Goal: Information Seeking & Learning: Find specific fact

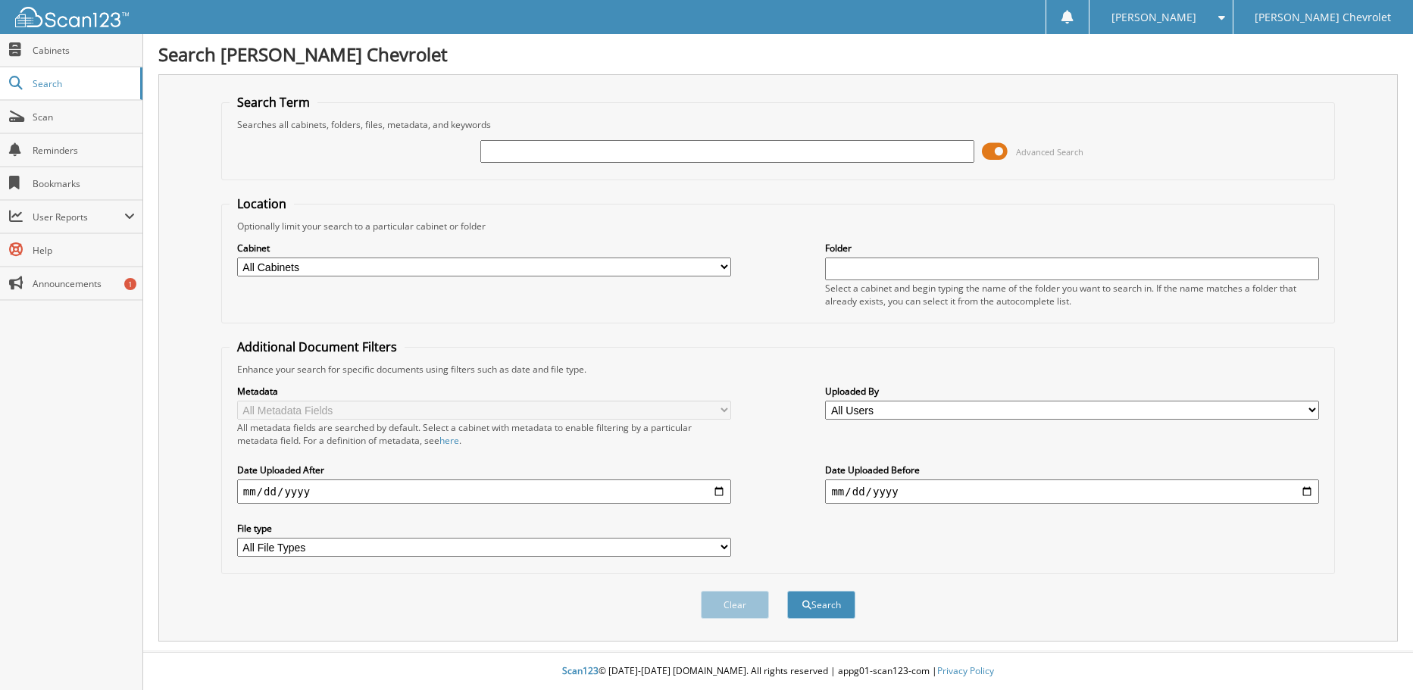
click at [509, 152] on input "text" at bounding box center [727, 151] width 494 height 23
type input "[PERSON_NAME]"
click at [787, 591] on button "Search" at bounding box center [821, 605] width 68 height 28
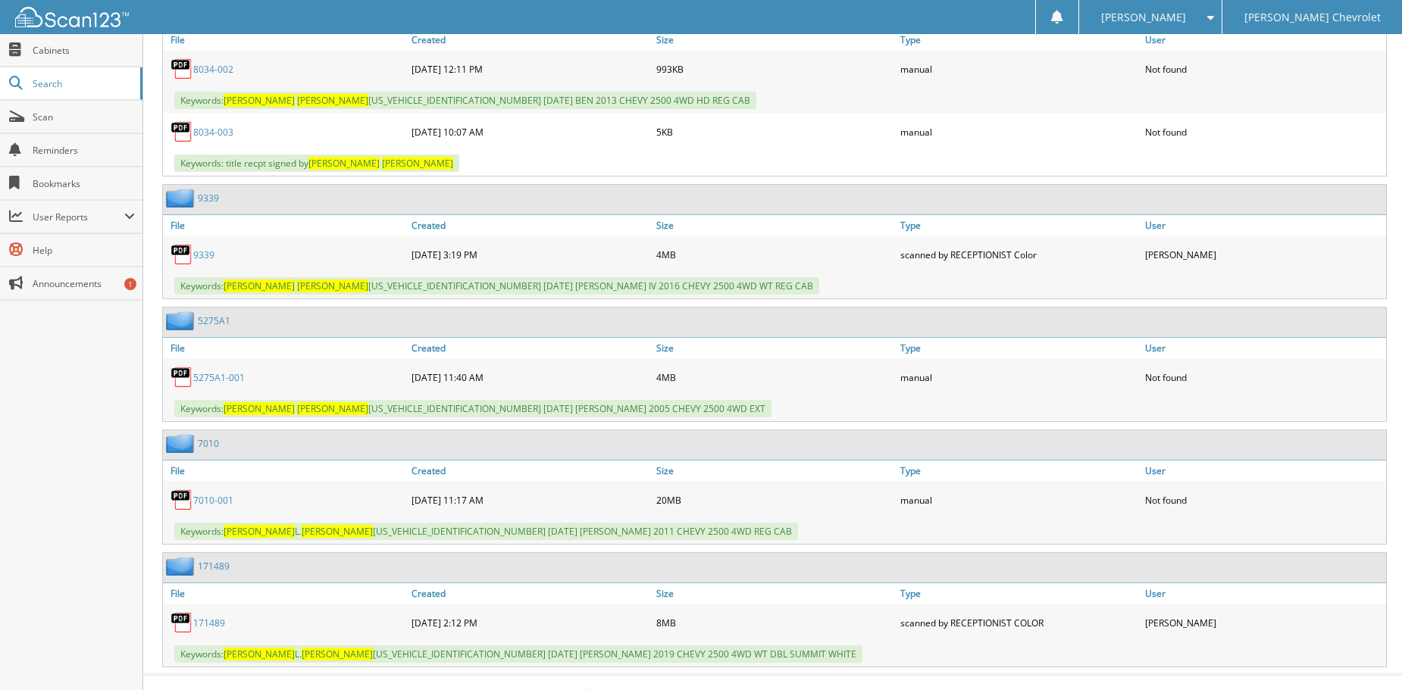
scroll to position [1359, 0]
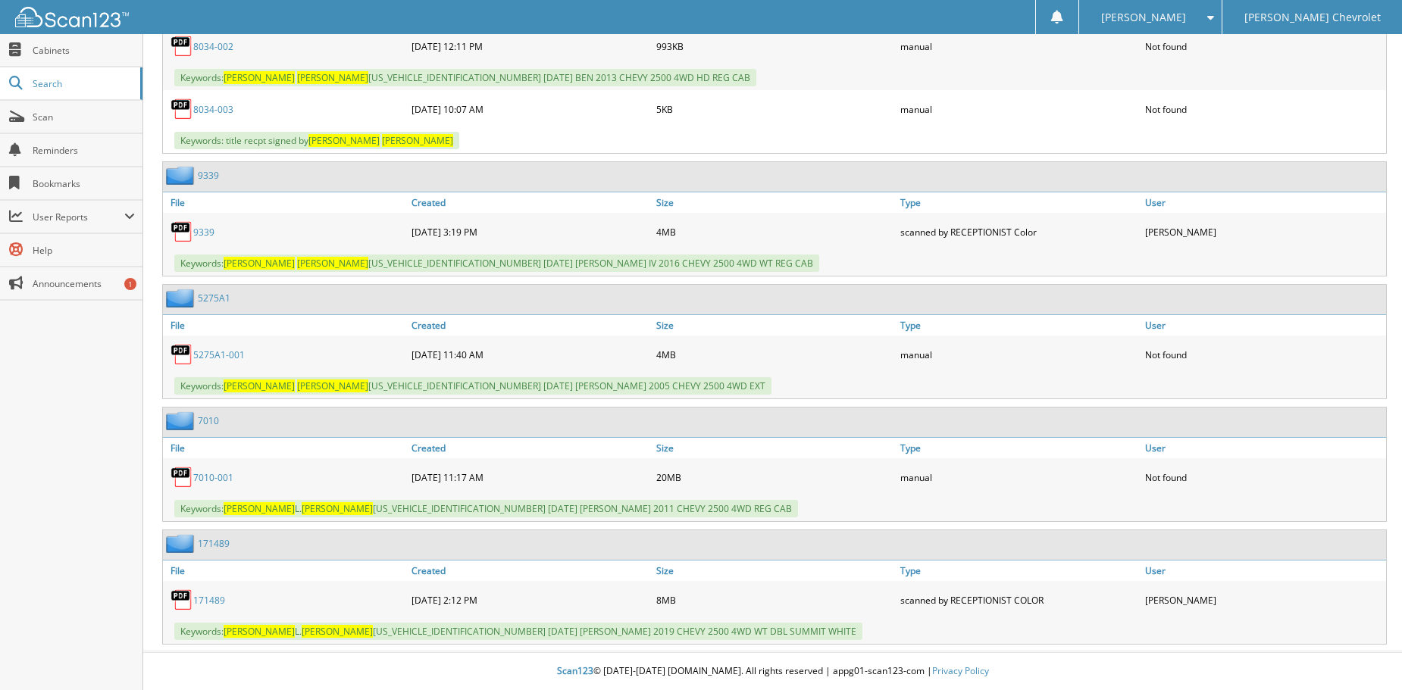
click at [217, 602] on link "171489" at bounding box center [209, 600] width 32 height 13
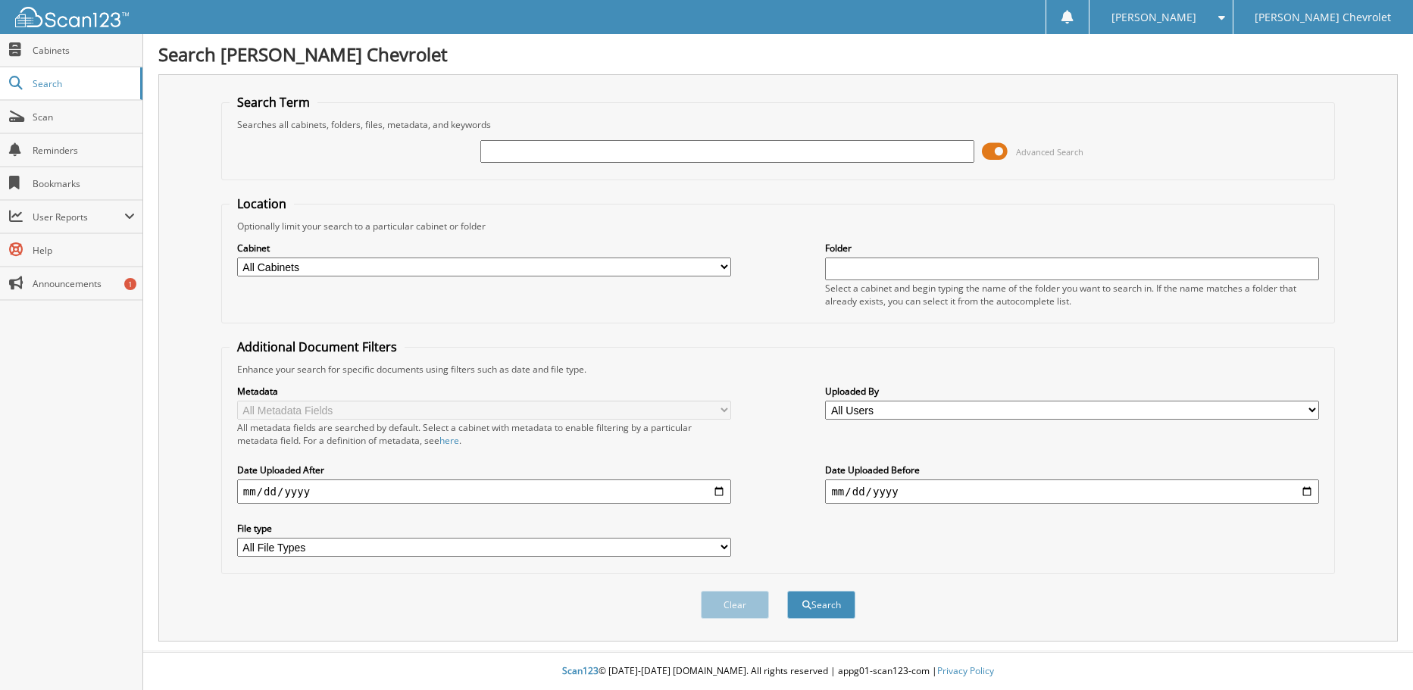
click at [511, 153] on input "text" at bounding box center [727, 151] width 494 height 23
type input "[PERSON_NAME]"
click at [787, 591] on button "Search" at bounding box center [821, 605] width 68 height 28
